Goal: Find contact information: Find contact information

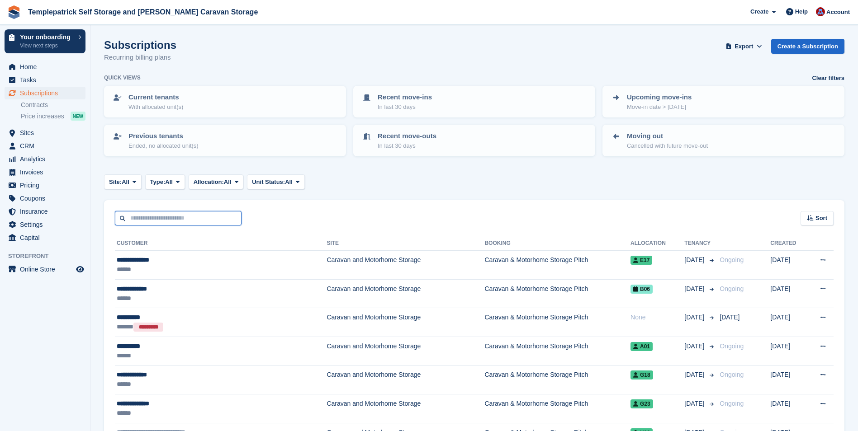
click at [189, 220] on input "text" at bounding box center [178, 218] width 127 height 15
type input "*****"
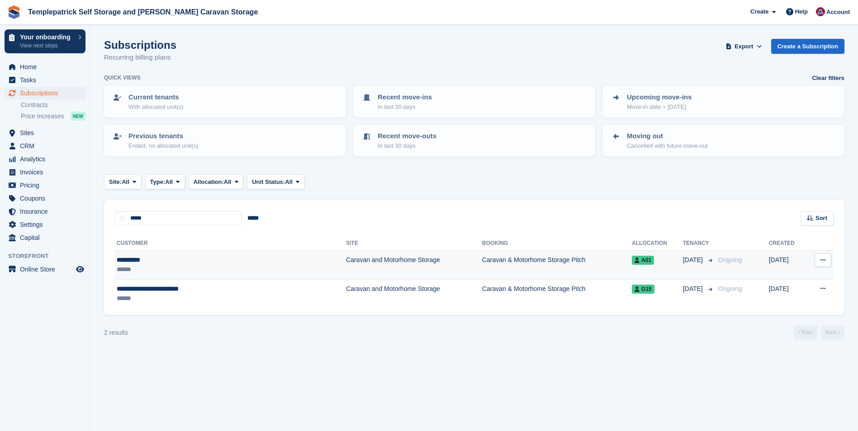
click at [144, 263] on div "**********" at bounding box center [196, 259] width 158 height 9
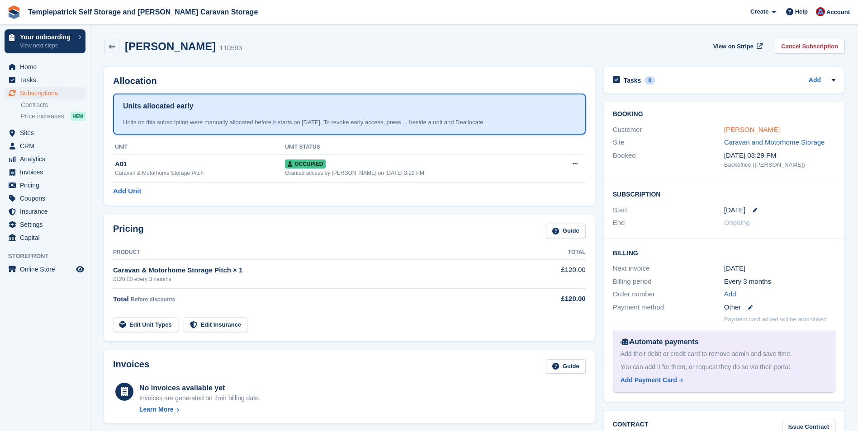
click at [734, 129] on link "[PERSON_NAME]" at bounding box center [752, 130] width 56 height 8
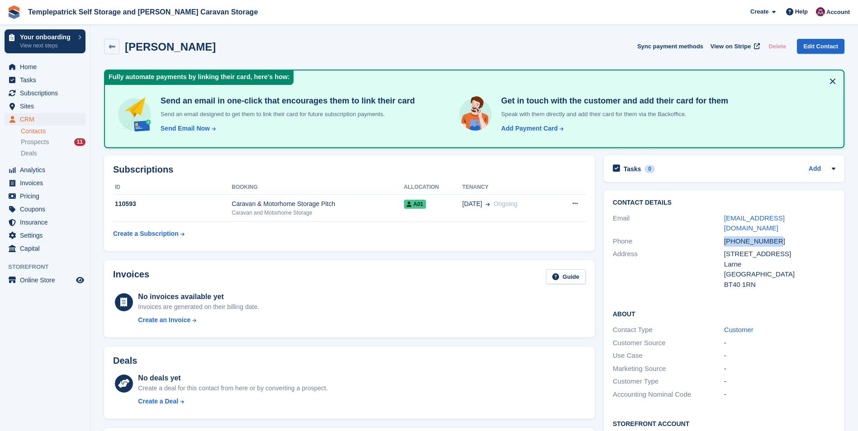
drag, startPoint x: 781, startPoint y: 231, endPoint x: 716, endPoint y: 232, distance: 65.1
click at [716, 235] on div "Phone [PHONE_NUMBER]" at bounding box center [724, 241] width 222 height 13
copy div "[PHONE_NUMBER]"
click at [823, 219] on div "[EMAIL_ADDRESS][DOMAIN_NAME]" at bounding box center [779, 223] width 111 height 20
drag, startPoint x: 810, startPoint y: 217, endPoint x: 726, endPoint y: 219, distance: 84.6
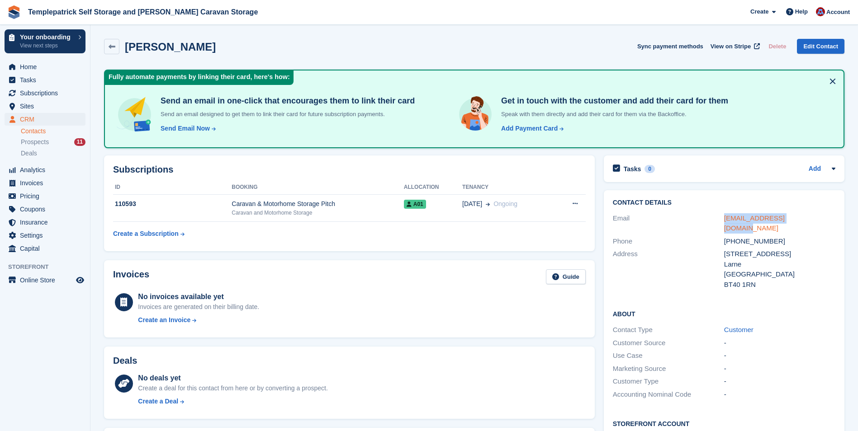
click at [726, 219] on div "[EMAIL_ADDRESS][DOMAIN_NAME]" at bounding box center [779, 223] width 111 height 20
copy link "[EMAIL_ADDRESS][DOMAIN_NAME]"
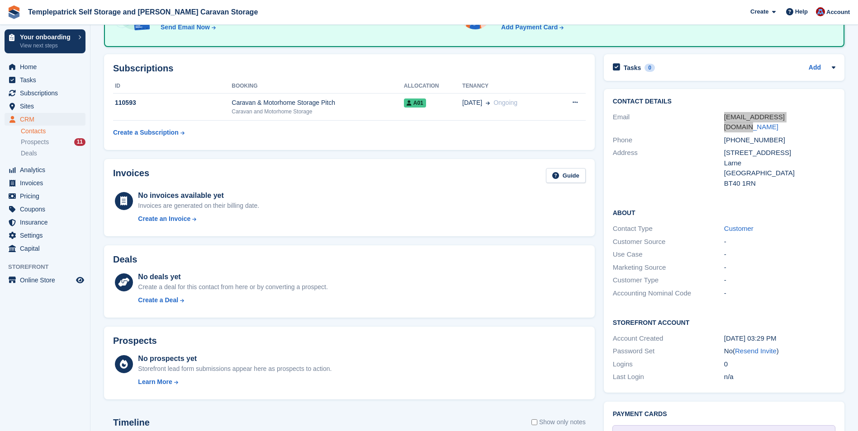
scroll to position [136, 0]
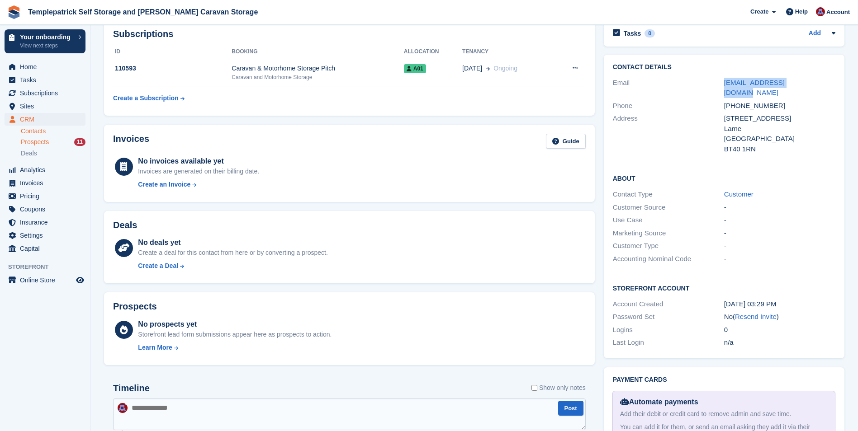
click at [38, 140] on span "Prospects" at bounding box center [35, 142] width 28 height 9
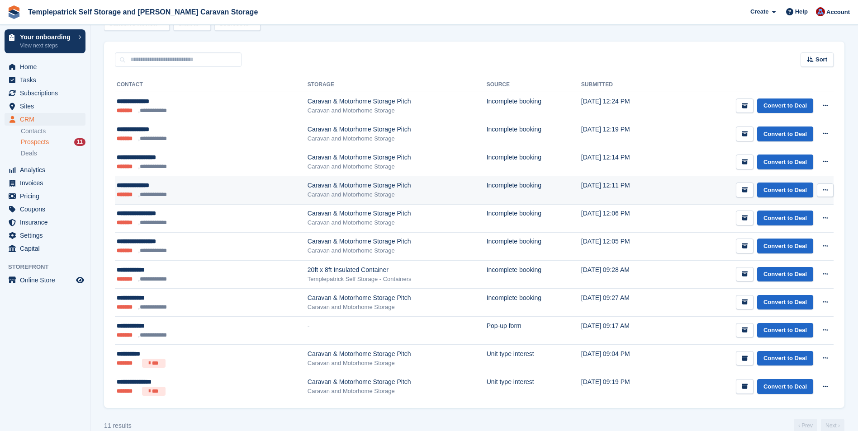
scroll to position [126, 0]
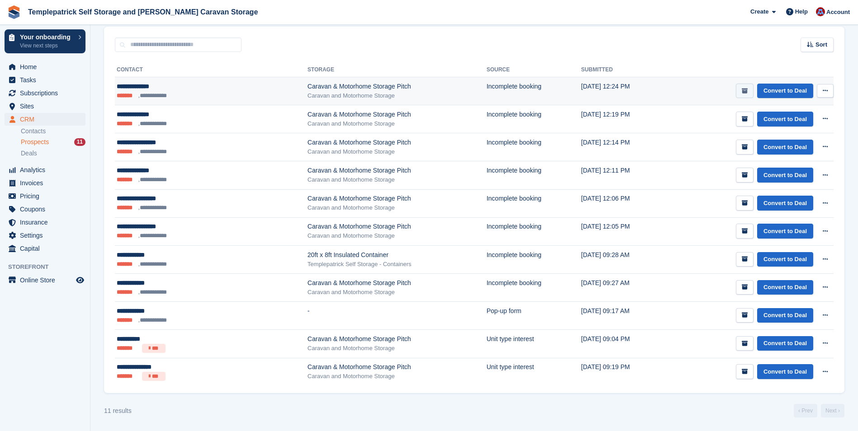
click at [747, 90] on icon "submit" at bounding box center [745, 91] width 6 height 6
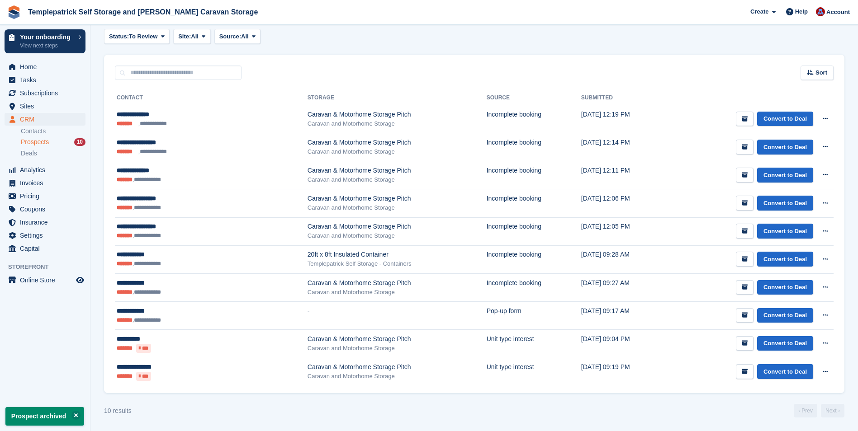
scroll to position [0, 0]
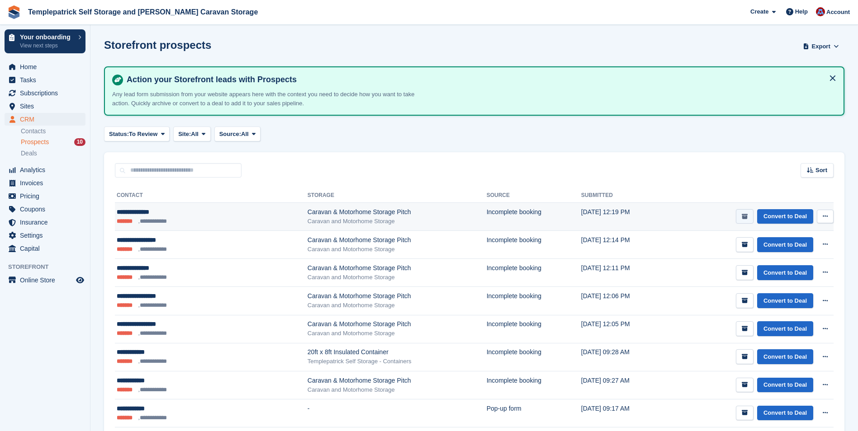
click at [745, 215] on icon "submit" at bounding box center [745, 217] width 6 height 6
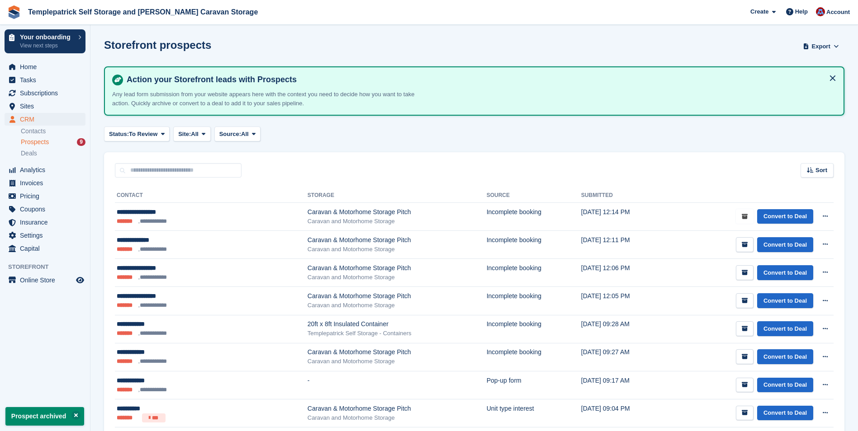
click at [745, 215] on icon "submit" at bounding box center [745, 217] width 6 height 6
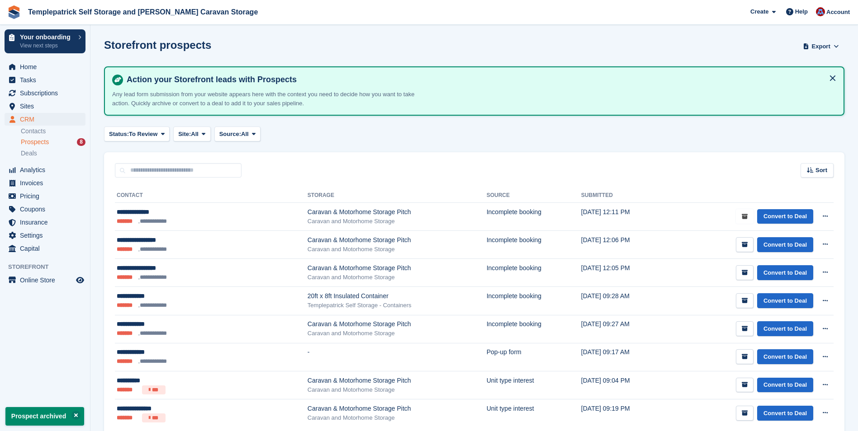
click at [745, 215] on icon "submit" at bounding box center [745, 217] width 6 height 6
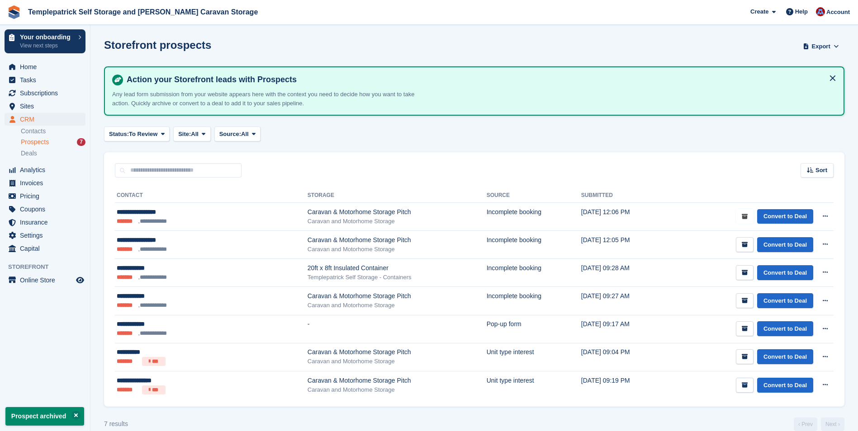
click at [745, 215] on icon "submit" at bounding box center [745, 217] width 6 height 6
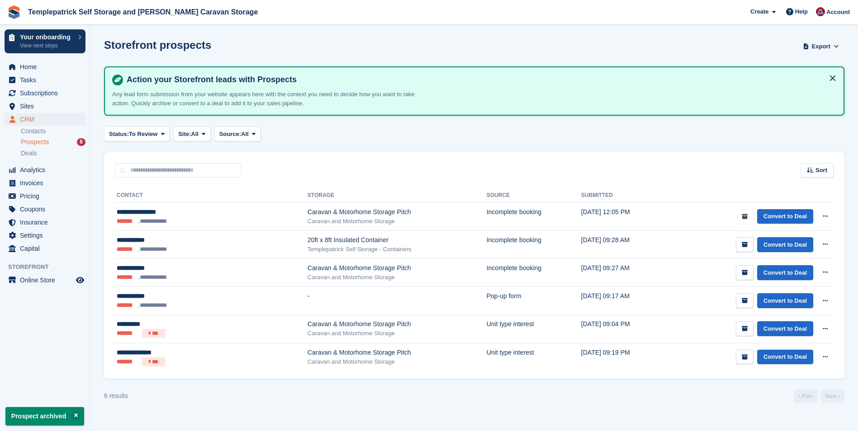
click at [745, 215] on icon "submit" at bounding box center [745, 217] width 6 height 6
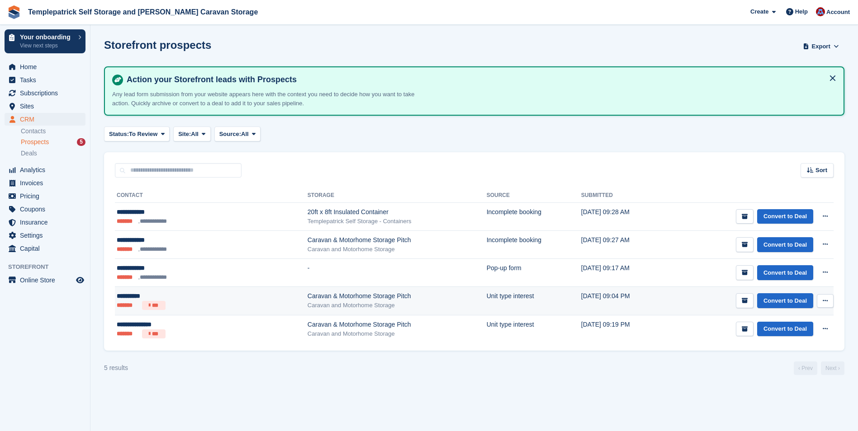
click at [137, 298] on div "**********" at bounding box center [172, 296] width 110 height 9
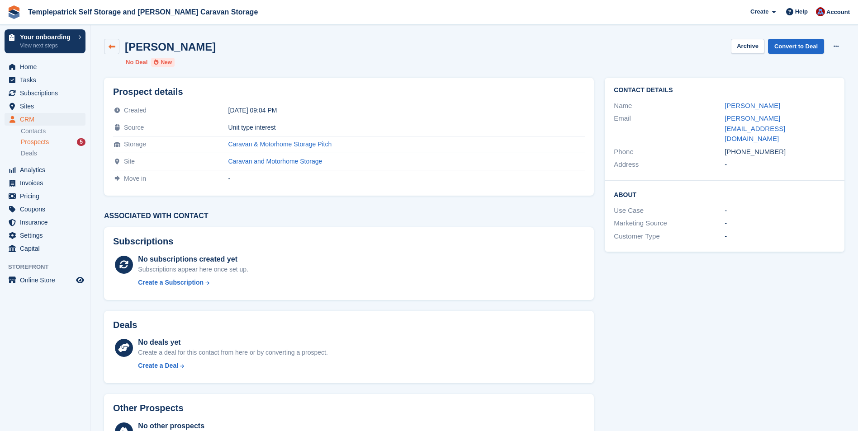
click at [114, 49] on icon at bounding box center [112, 46] width 7 height 7
